Goal: Task Accomplishment & Management: Manage account settings

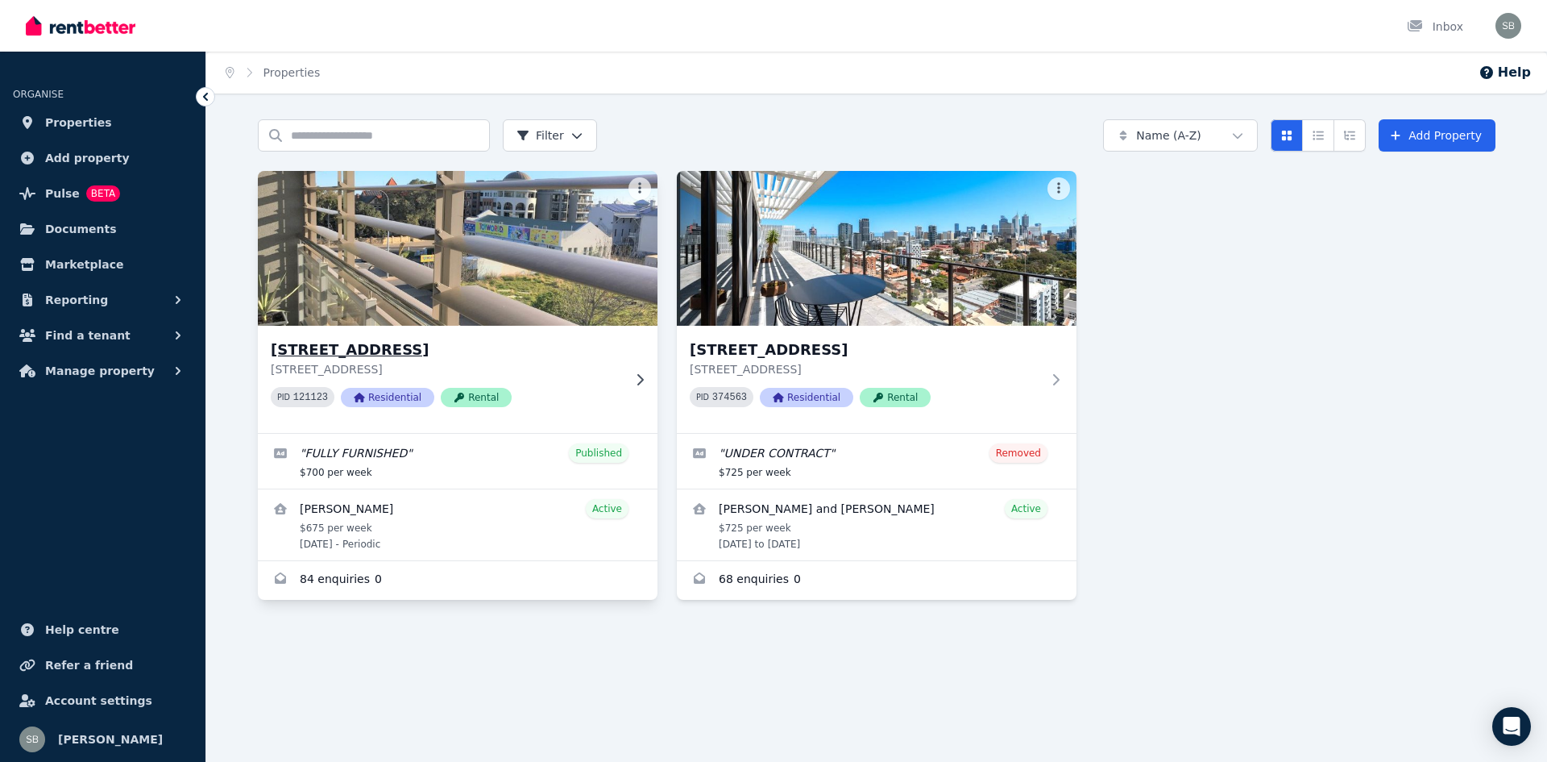
click at [543, 350] on h3 "[STREET_ADDRESS]" at bounding box center [446, 349] width 351 height 23
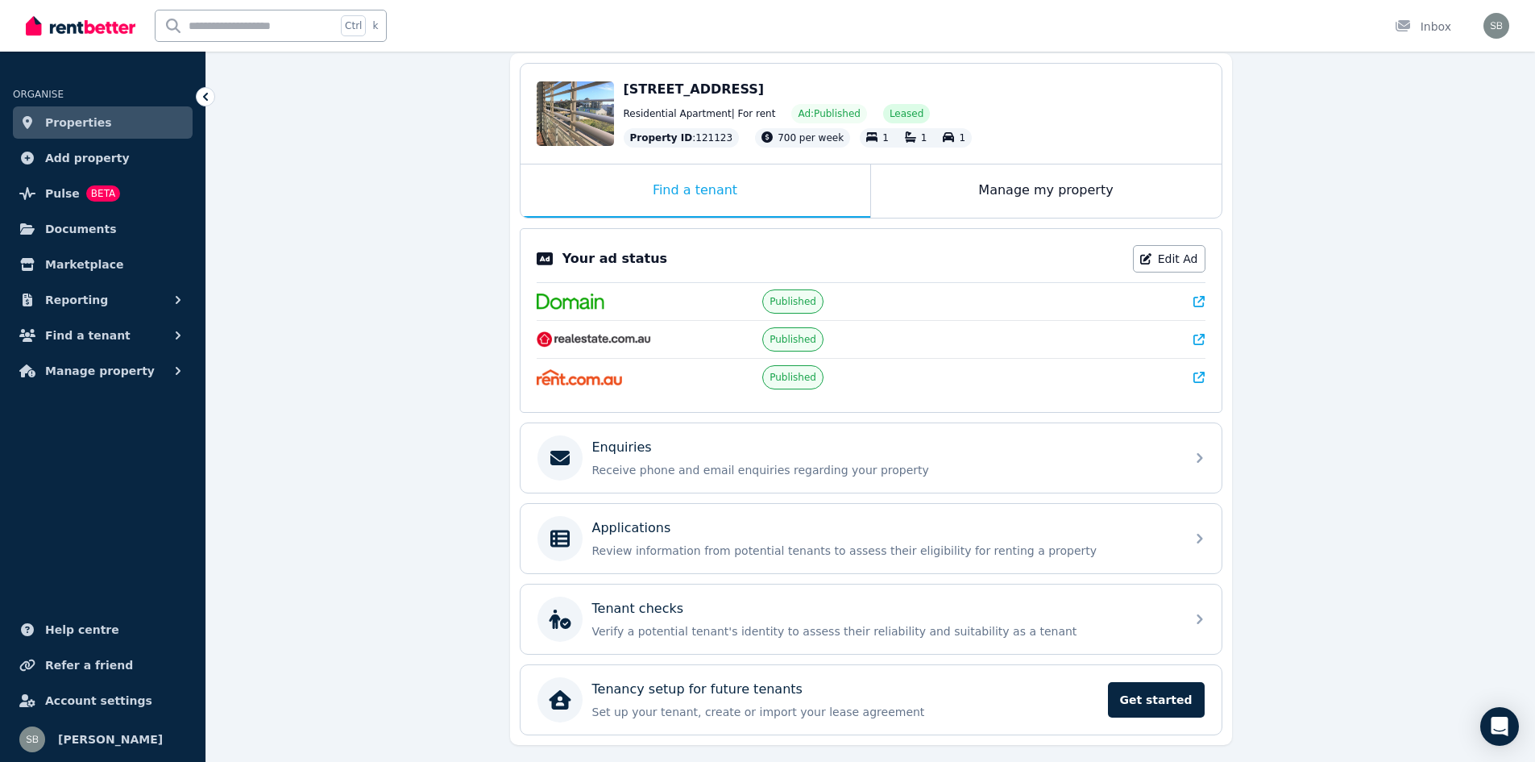
scroll to position [161, 0]
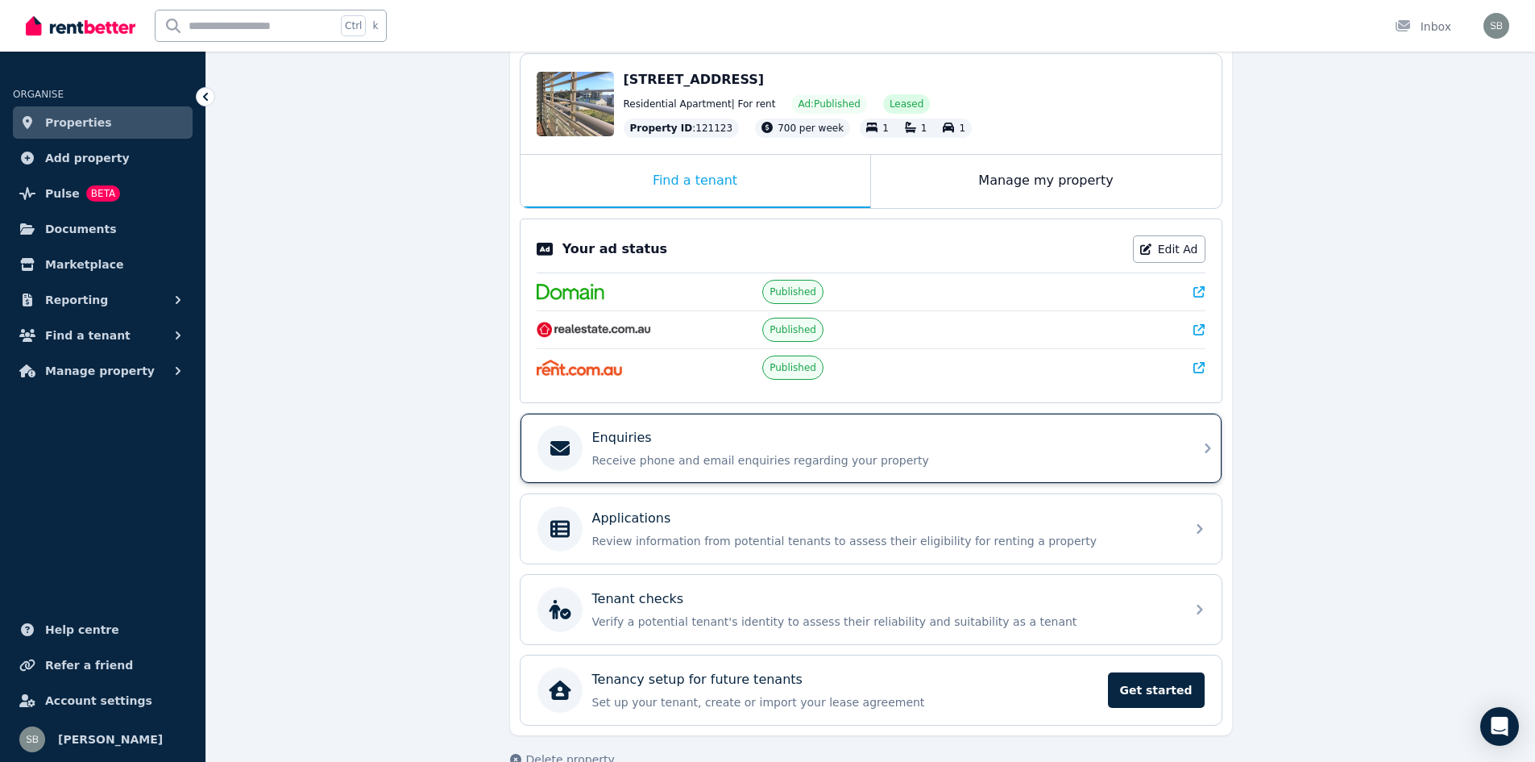
click at [923, 444] on div "Enquiries" at bounding box center [883, 437] width 583 height 19
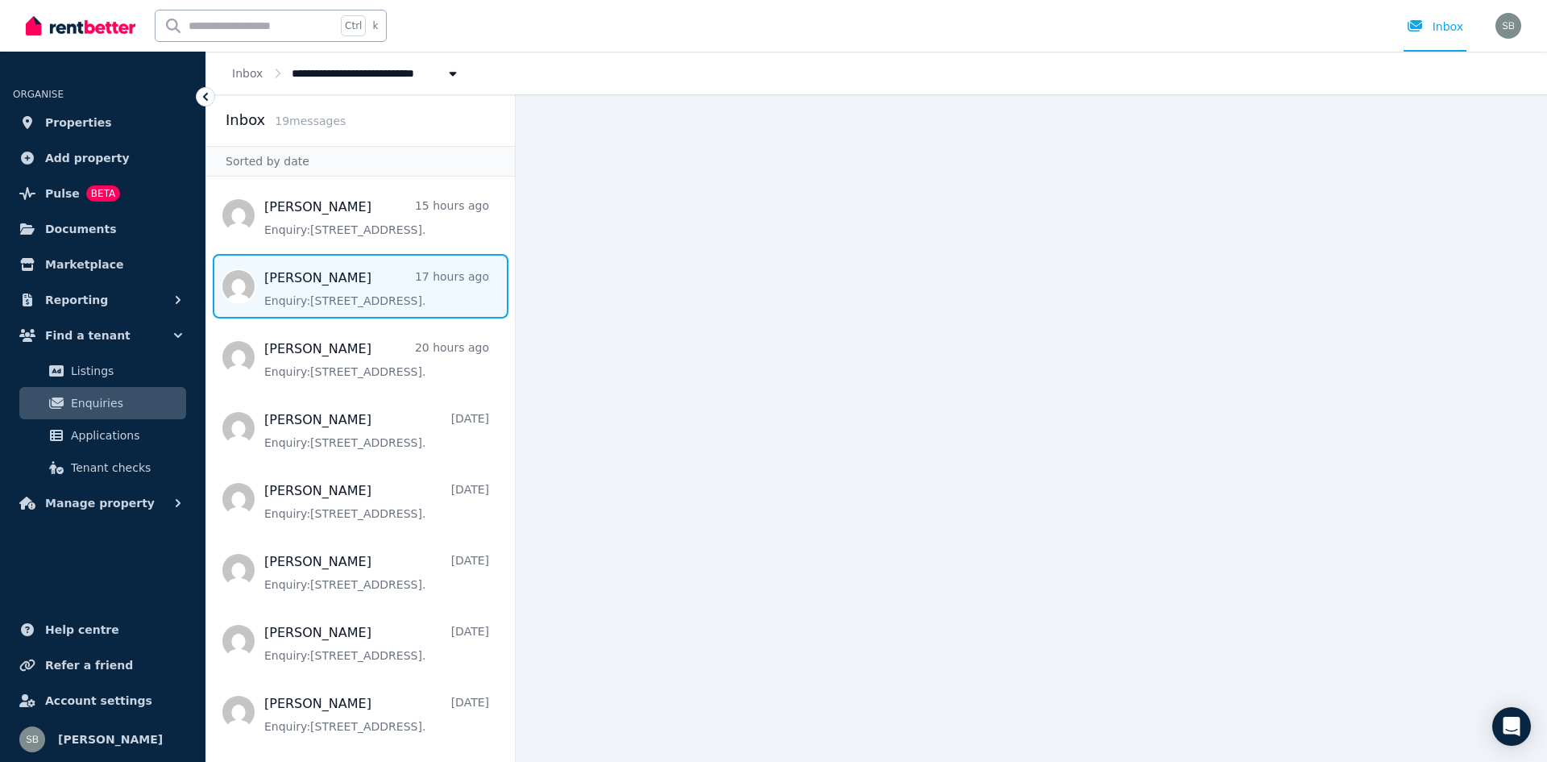
click at [322, 290] on span "Message list" at bounding box center [360, 286] width 309 height 64
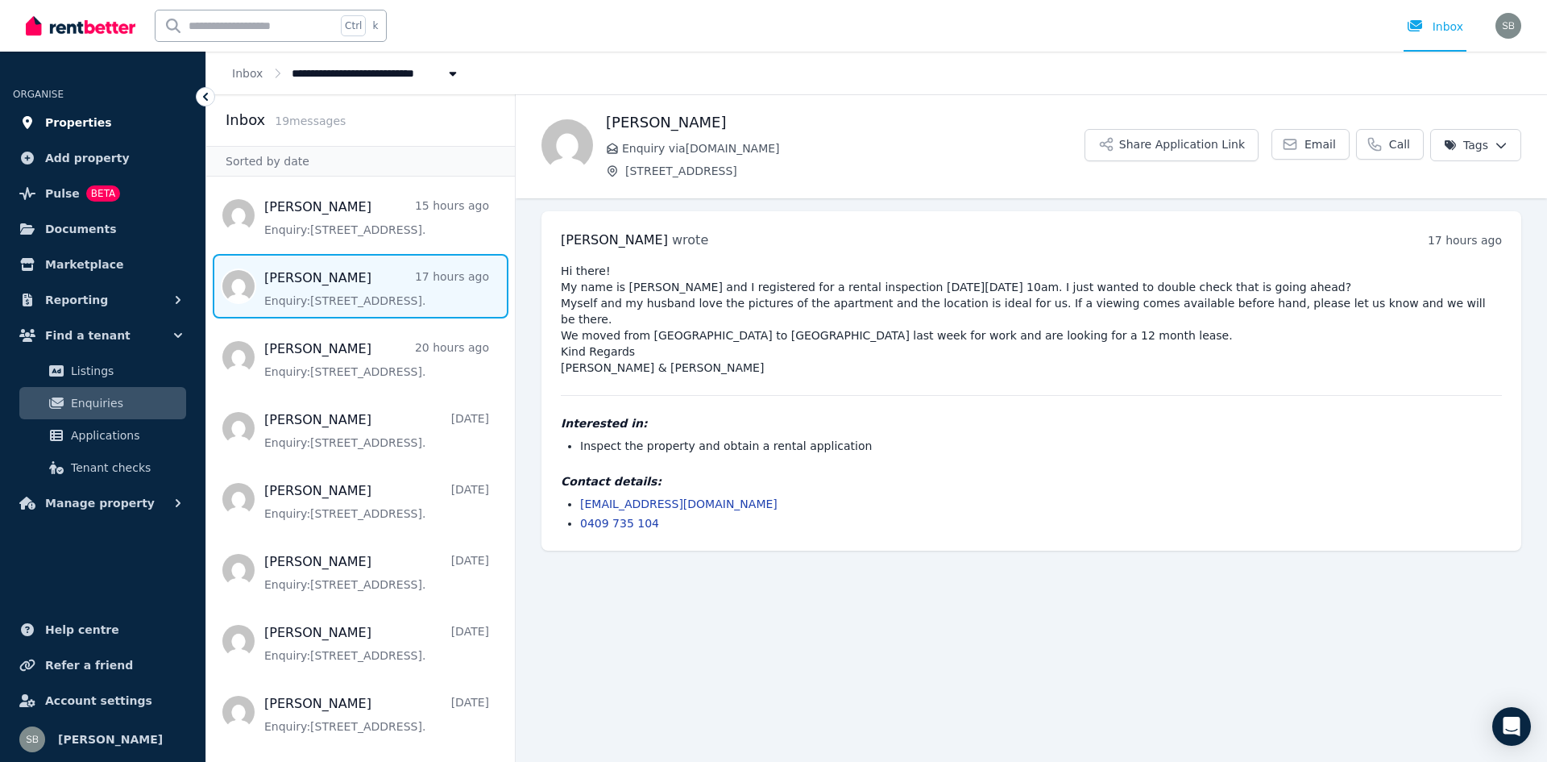
click at [82, 115] on span "Properties" at bounding box center [78, 122] width 67 height 19
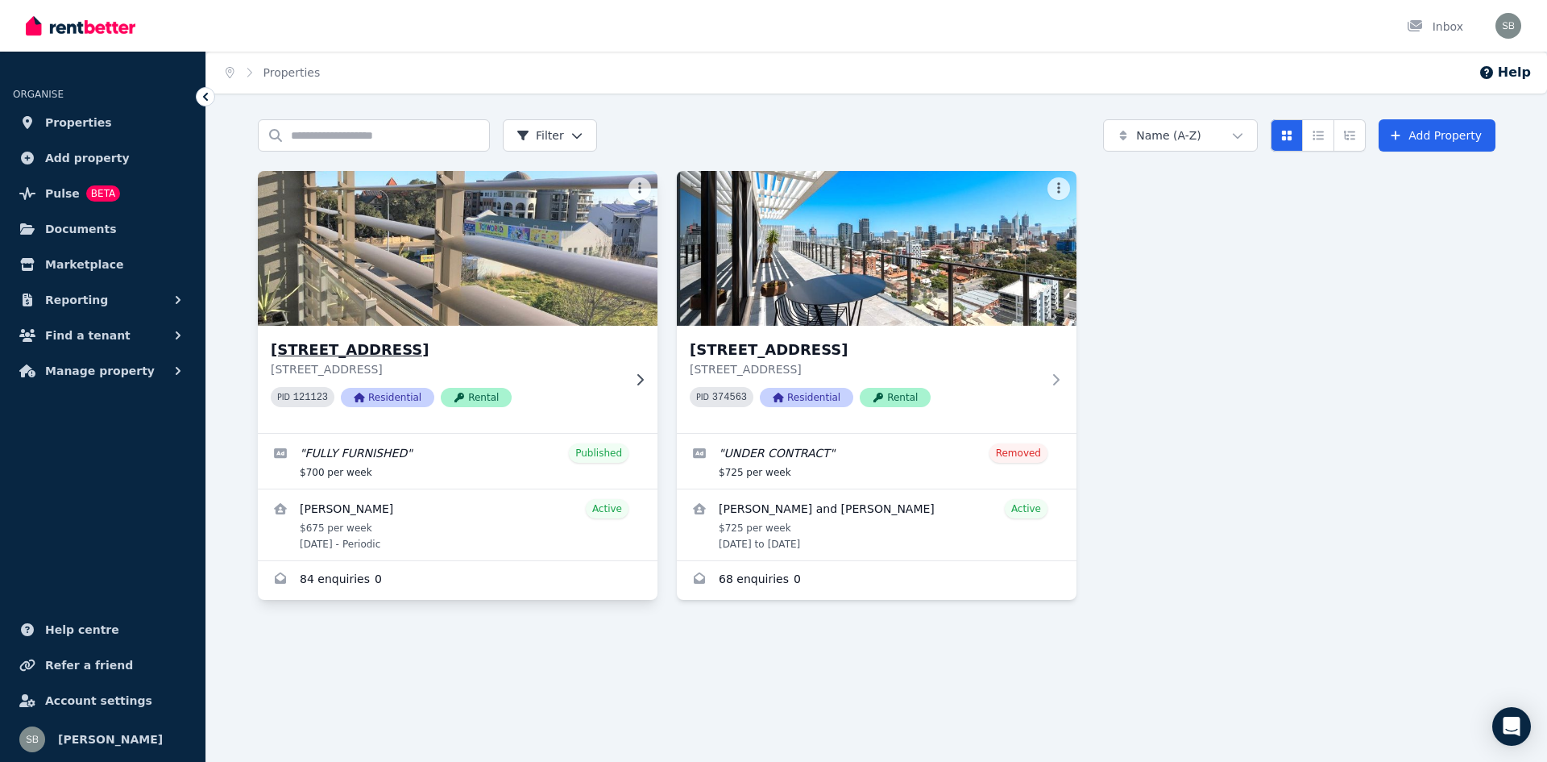
click at [550, 279] on img at bounding box center [458, 248] width 420 height 163
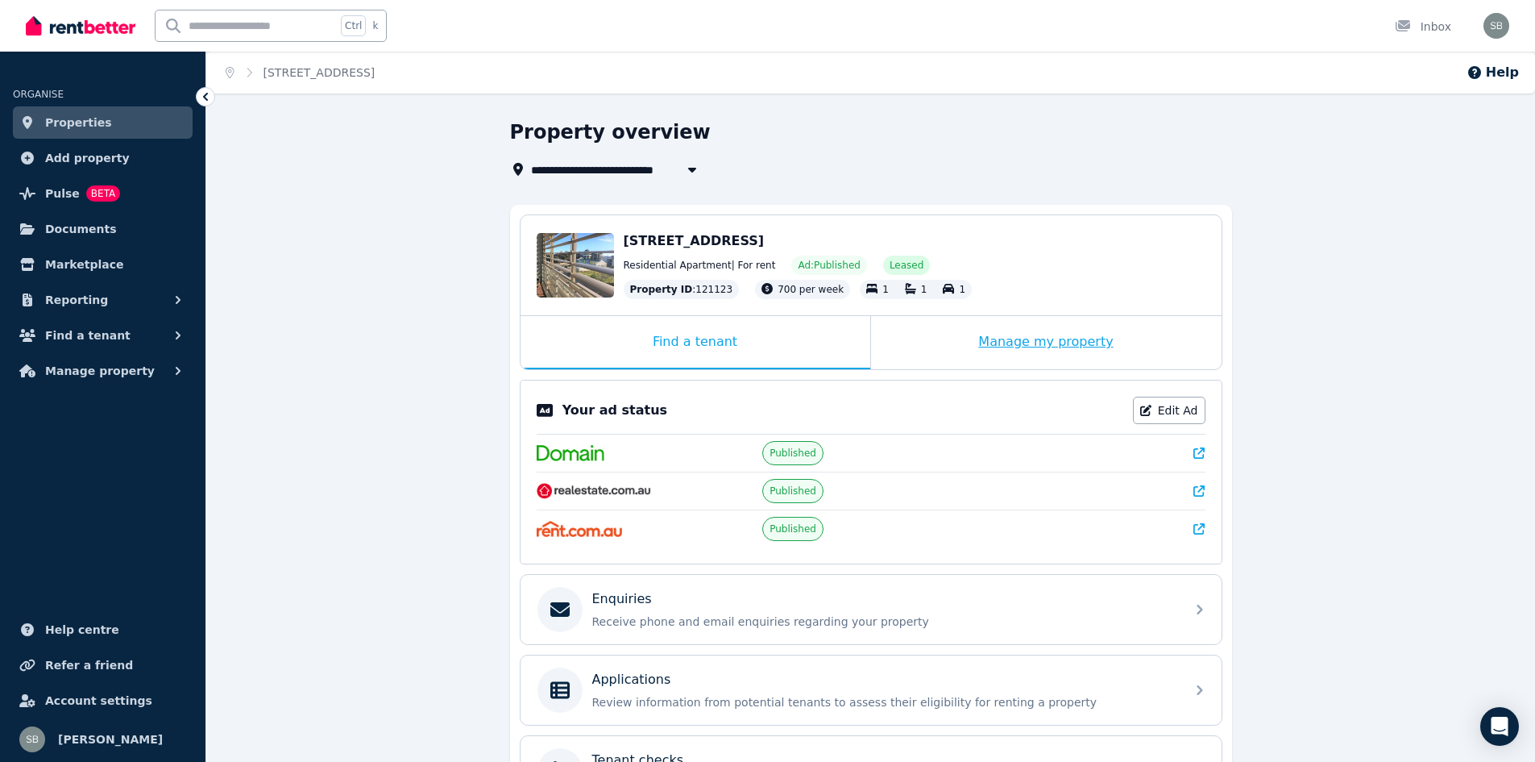
click at [1052, 342] on div "Manage my property" at bounding box center [1046, 342] width 351 height 53
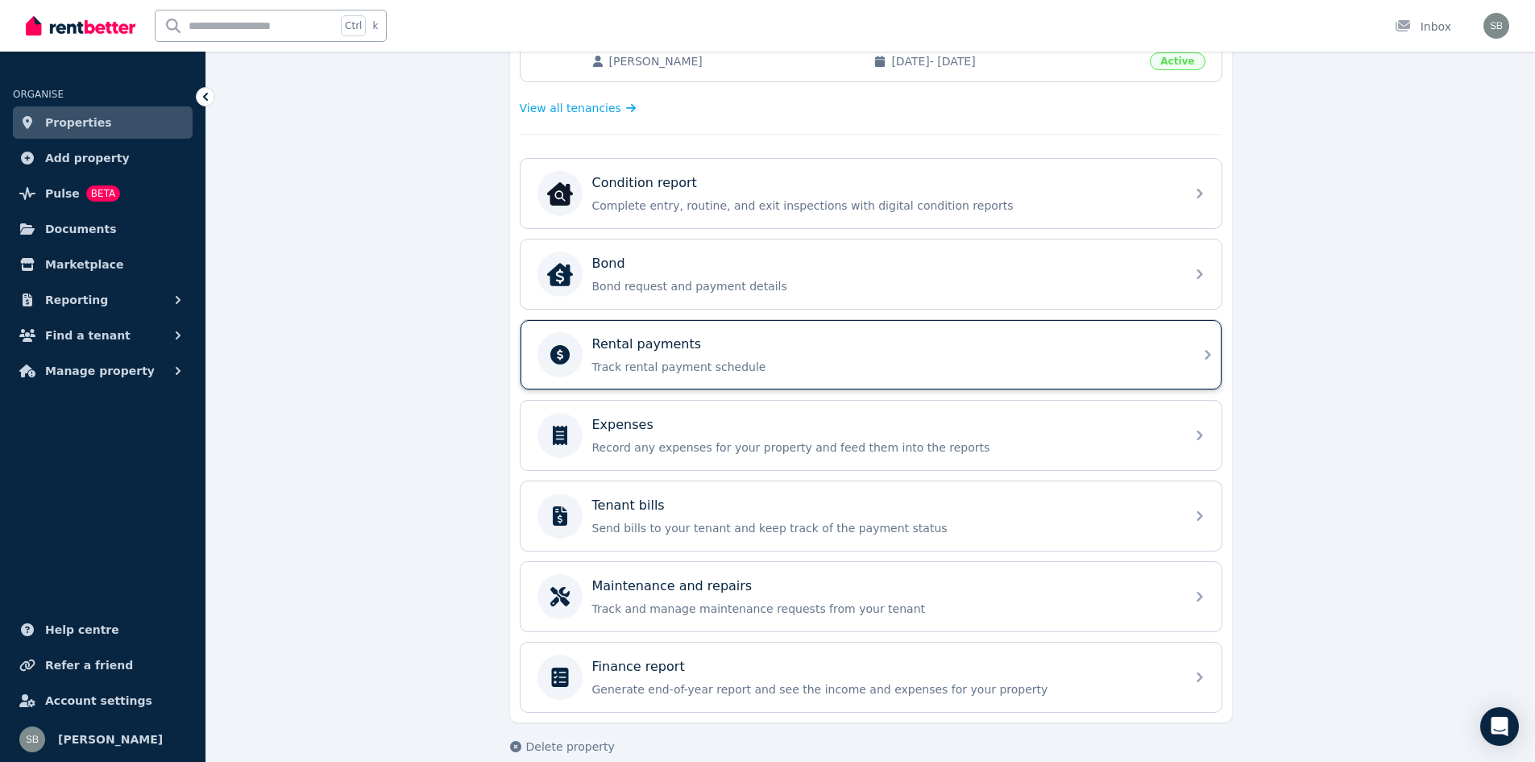
scroll to position [450, 0]
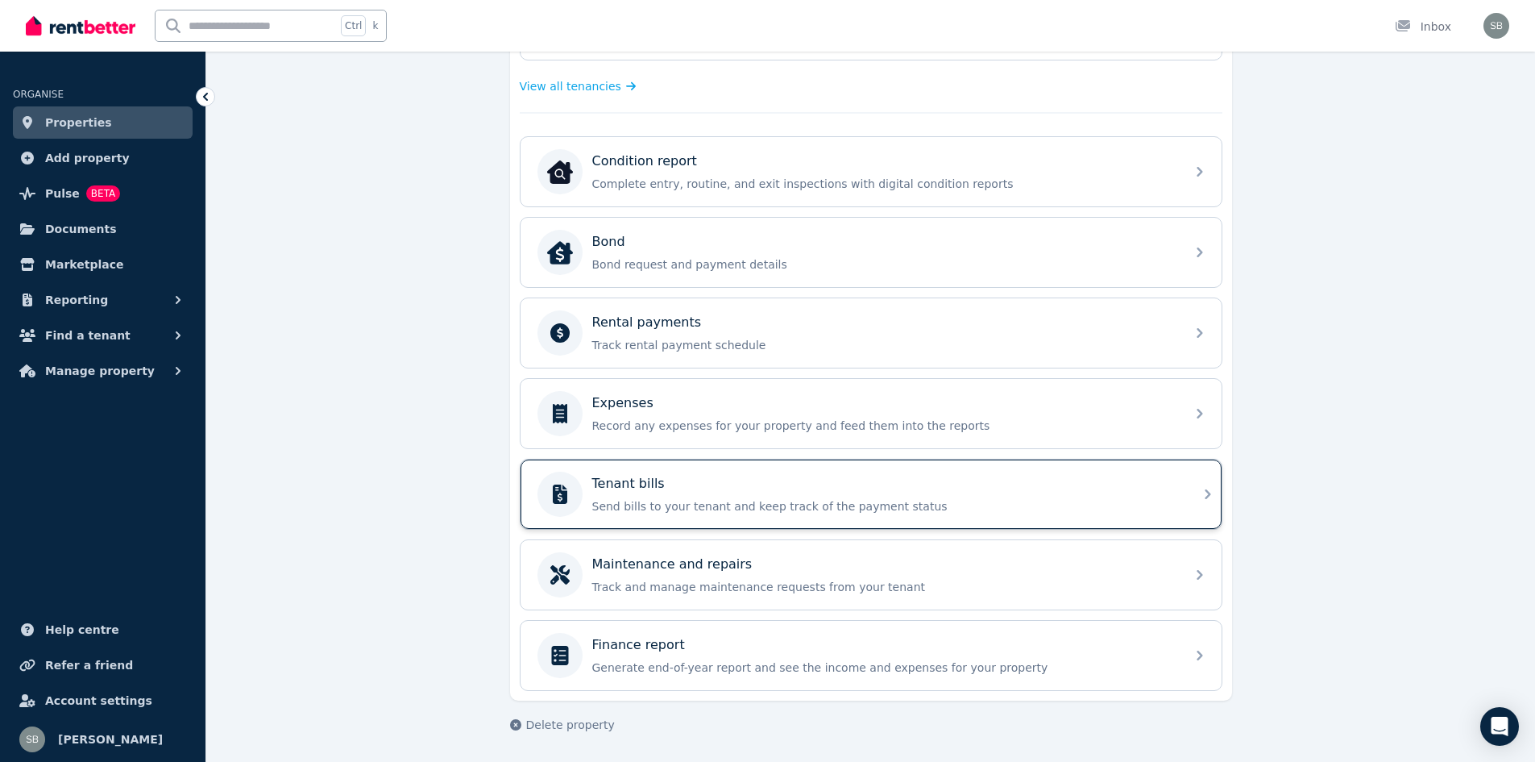
click at [973, 499] on p "Send bills to your tenant and keep track of the payment status" at bounding box center [883, 506] width 583 height 16
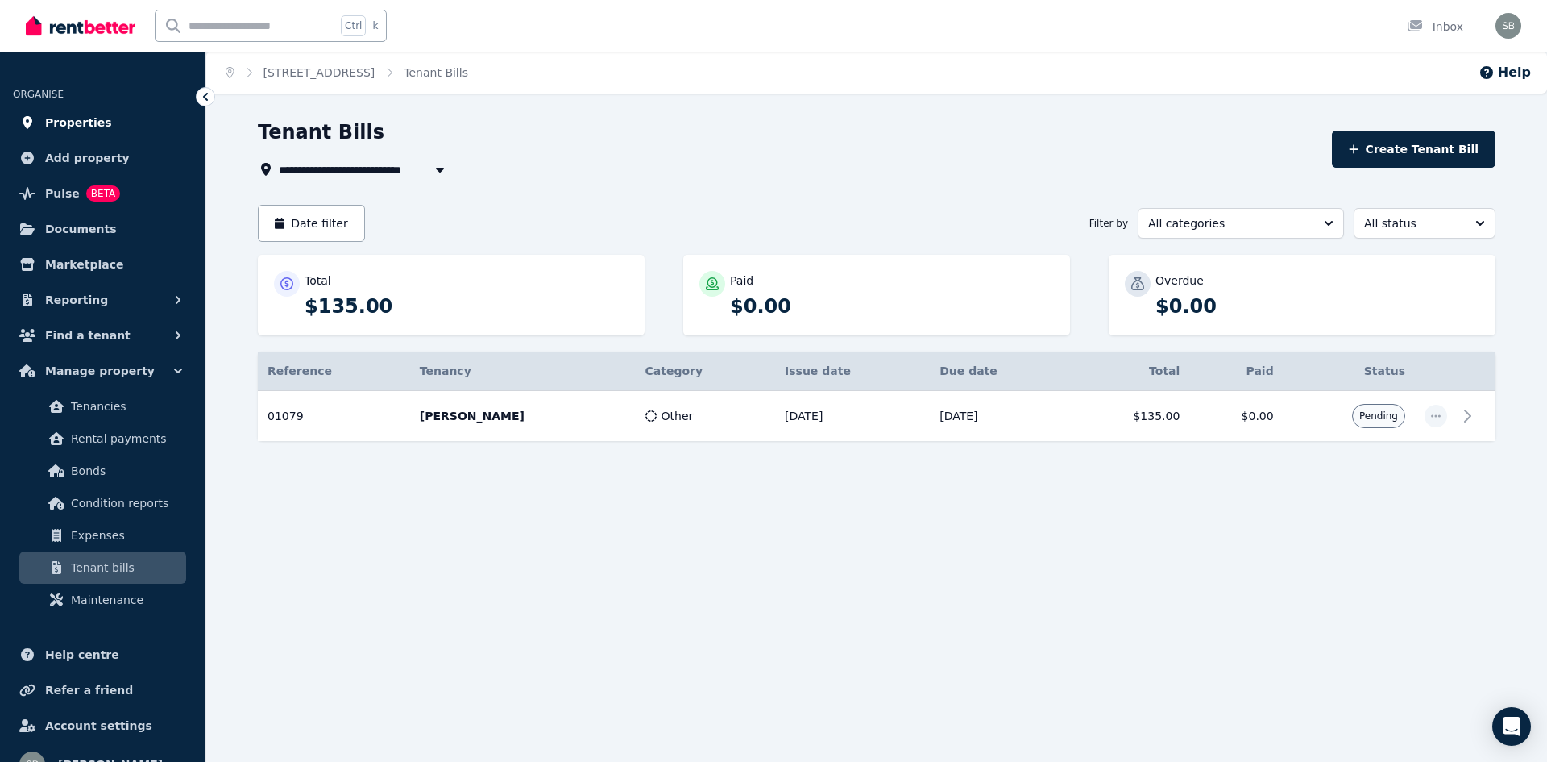
click at [89, 120] on span "Properties" at bounding box center [78, 122] width 67 height 19
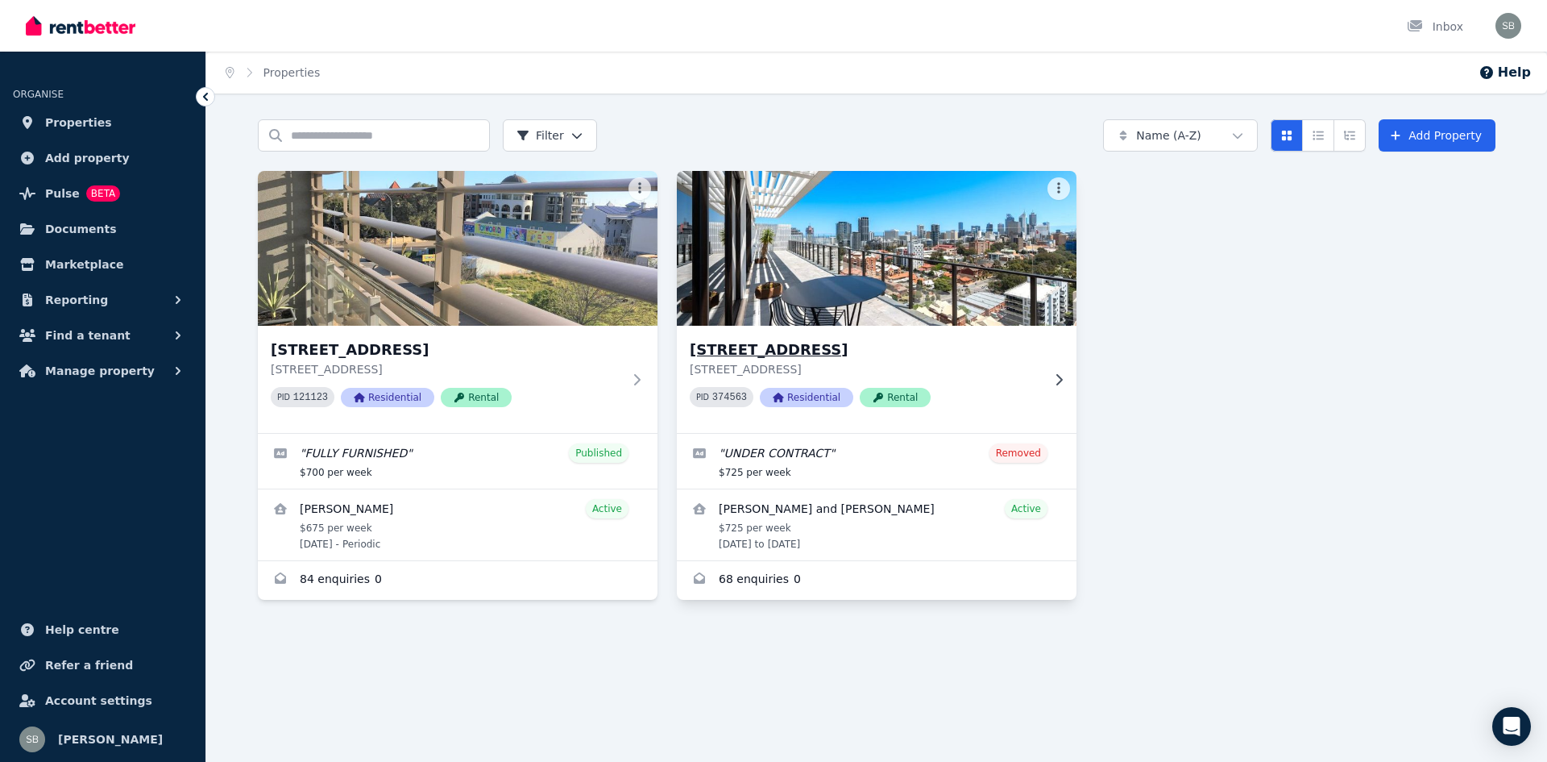
click at [981, 375] on p "[STREET_ADDRESS]" at bounding box center [865, 369] width 351 height 16
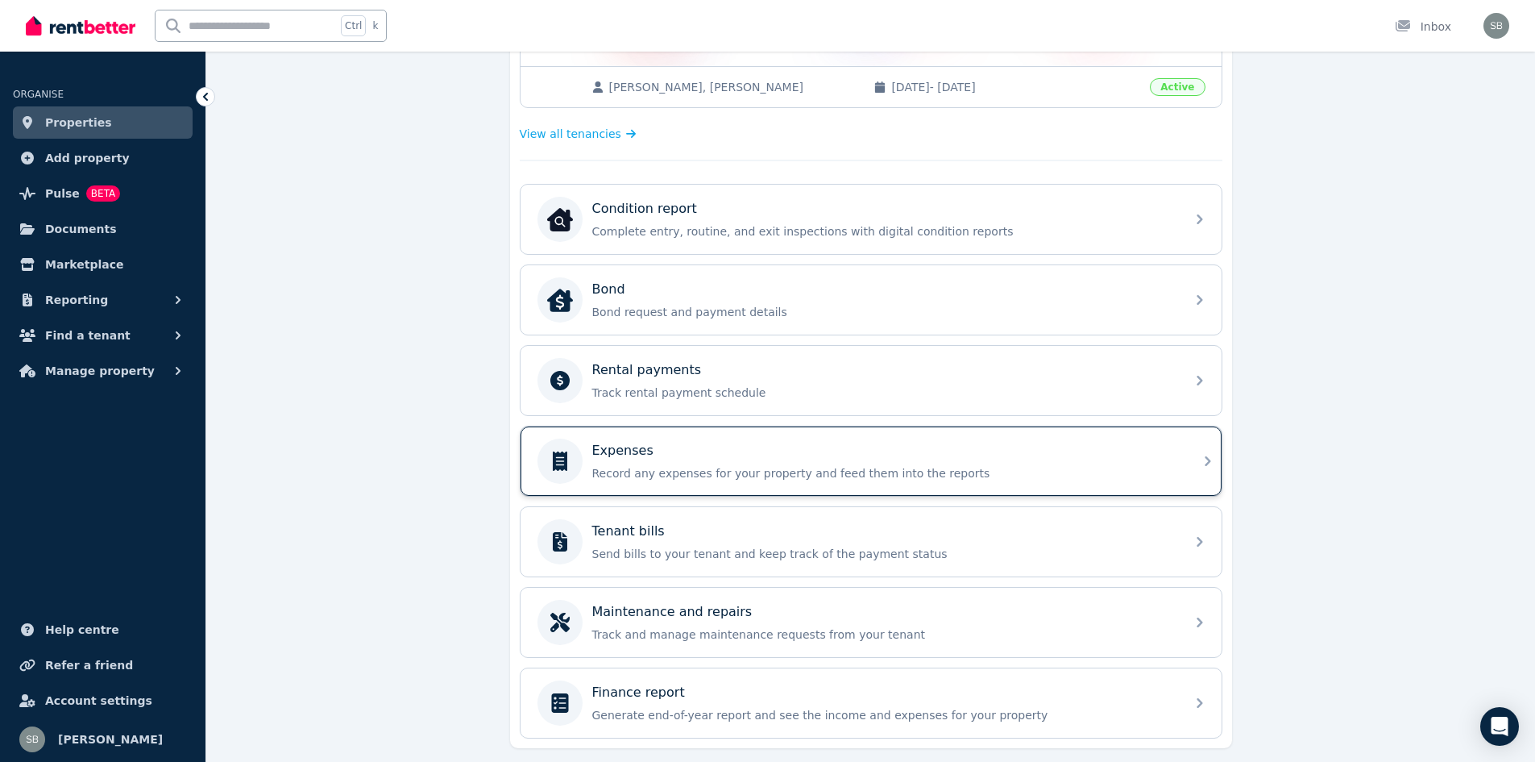
scroll to position [450, 0]
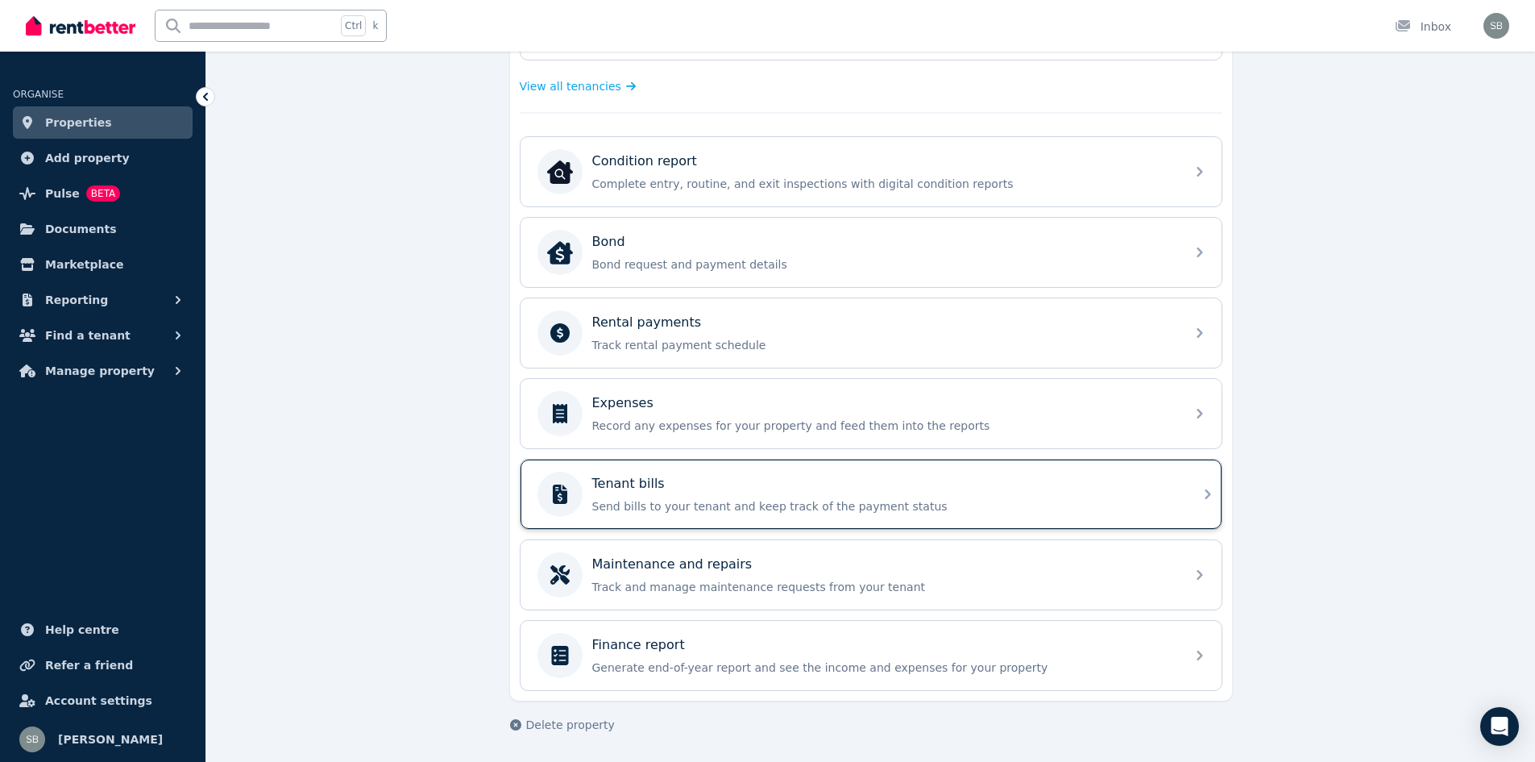
click at [998, 492] on div "Tenant bills" at bounding box center [883, 483] width 583 height 19
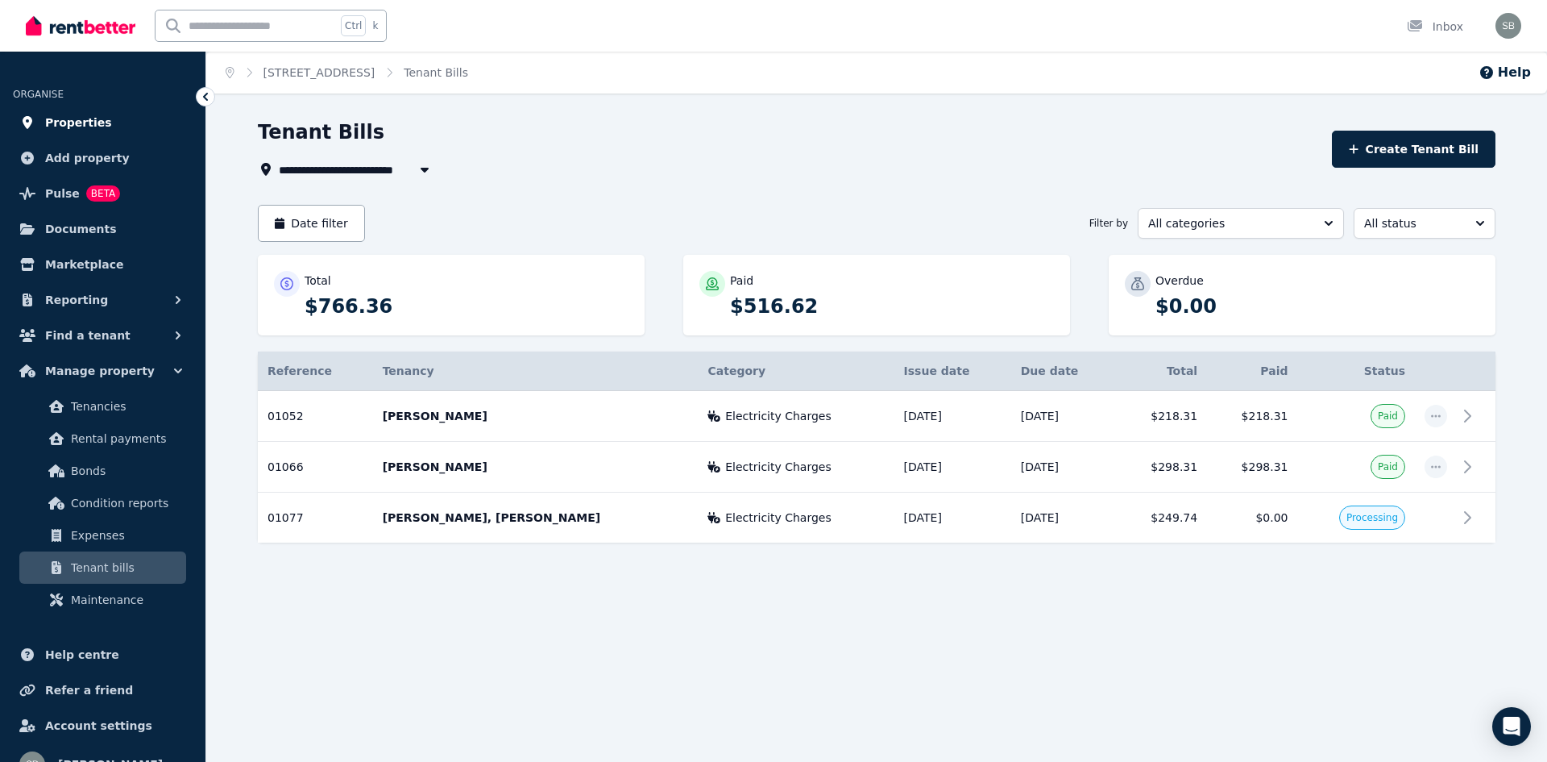
click at [64, 116] on span "Properties" at bounding box center [78, 122] width 67 height 19
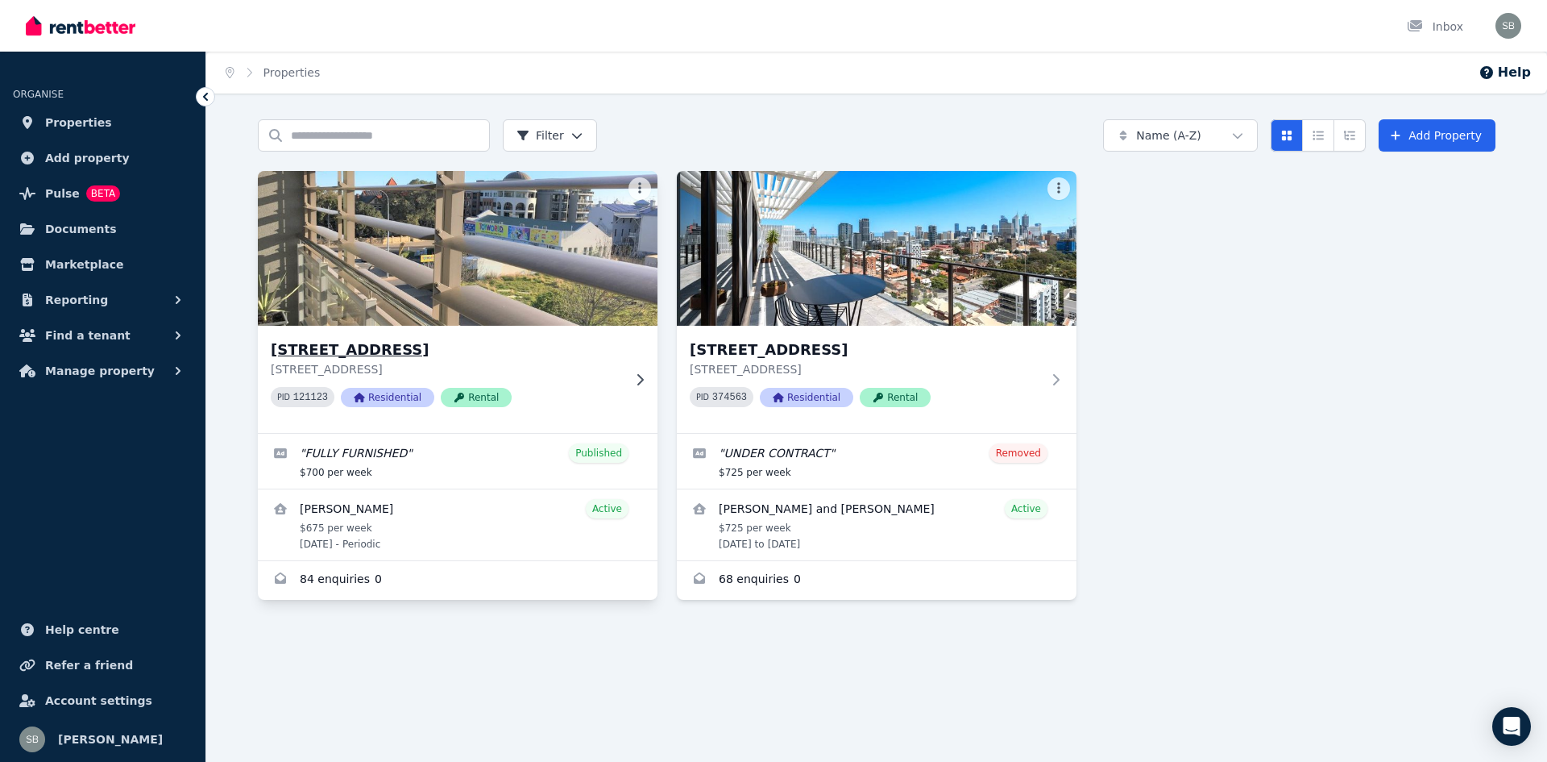
click at [542, 194] on img at bounding box center [458, 248] width 420 height 163
